Goal: Task Accomplishment & Management: Use online tool/utility

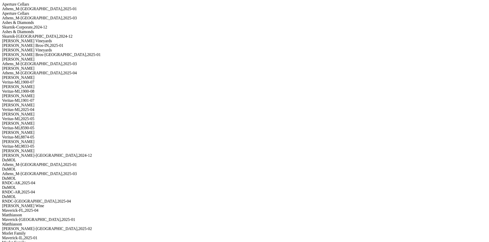
click at [73, 30] on div "Skurnik-Corporate , 2024 - 12" at bounding box center [244, 27] width 485 height 5
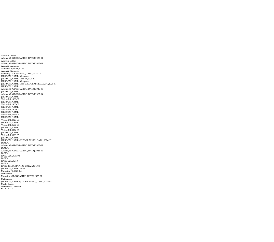
scroll to position [460, 0]
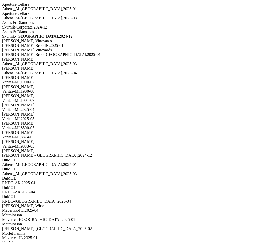
click at [64, 39] on div "Skurnik-NY , 2024 - 12" at bounding box center [137, 36] width 270 height 5
click at [61, 45] on html "Aperture Cellars Athens_M-TN , 2025 - 01 Aperture Cellars Athens_M-TN , 2025 - …" at bounding box center [137, 188] width 274 height 377
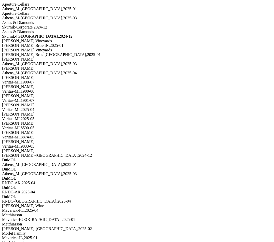
click at [65, 30] on div "Skurnik-Corporate , 2024 - 12" at bounding box center [137, 27] width 270 height 5
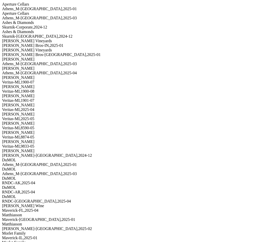
click at [69, 48] on div "Johnson Bros-IN , 2025 - 01" at bounding box center [137, 45] width 270 height 5
click at [71, 66] on div "Athens_M-[GEOGRAPHIC_DATA] , 2025 - 03" at bounding box center [137, 64] width 270 height 5
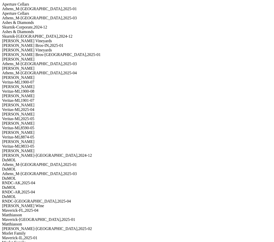
click at [66, 66] on div "Athens_M-[GEOGRAPHIC_DATA] , 2025 - 03" at bounding box center [137, 64] width 270 height 5
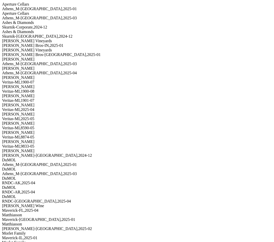
click at [69, 66] on div "Athens_M-[GEOGRAPHIC_DATA] , 2025 - 03" at bounding box center [137, 64] width 270 height 5
